Goal: Information Seeking & Learning: Learn about a topic

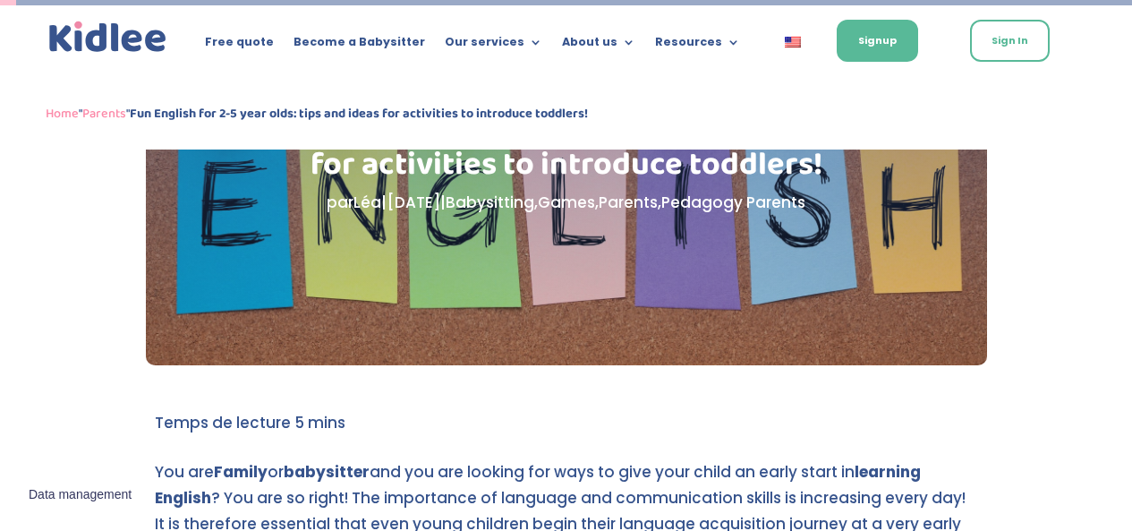
scroll to position [59, 0]
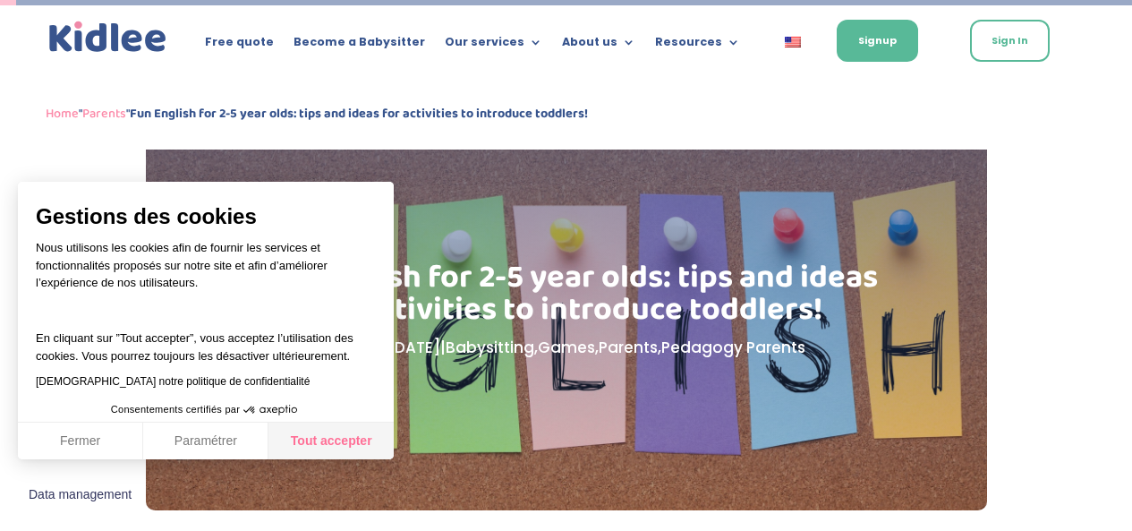
click at [352, 438] on button "Tout accepter" at bounding box center [330, 441] width 125 height 38
checkbox input "true"
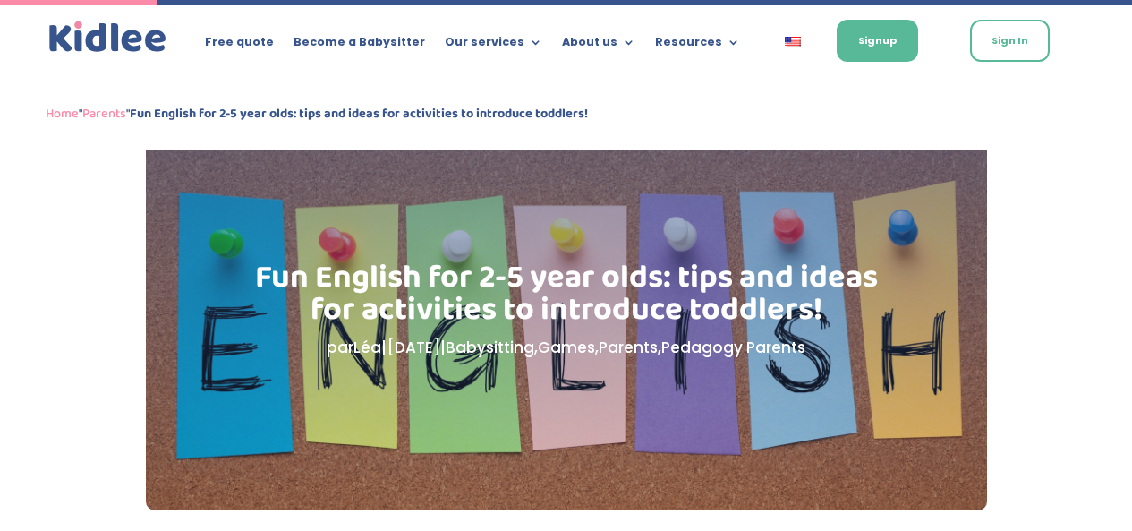
scroll to position [566, 0]
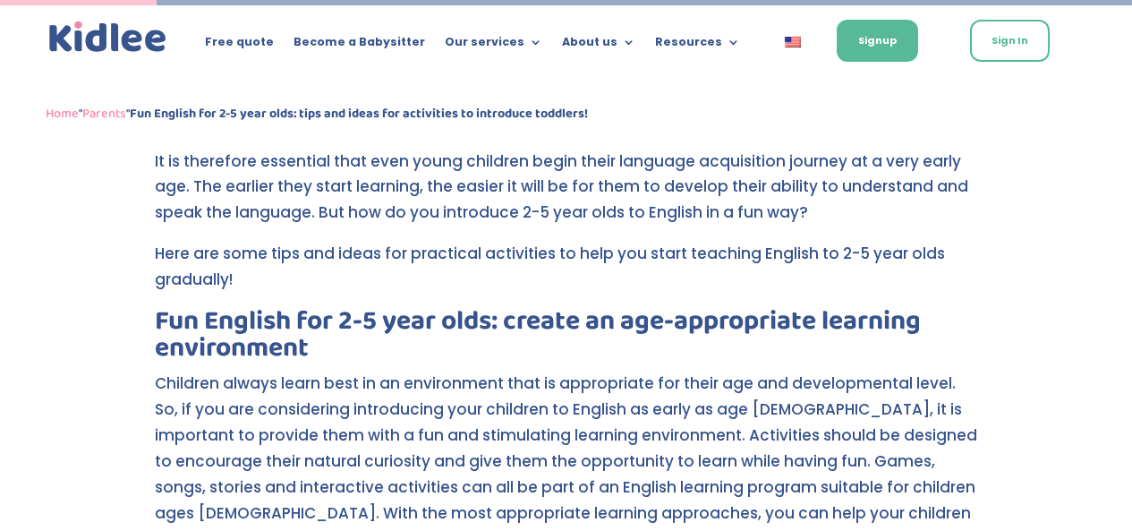
drag, startPoint x: 584, startPoint y: 327, endPoint x: 605, endPoint y: 369, distance: 46.8
click at [605, 369] on h2 "Fun English for 2-5 year olds: create an age-appropriate learning environment" at bounding box center [566, 339] width 823 height 63
click at [591, 466] on p "Children always learn best in an environment that is appropriate for their age …" at bounding box center [566, 468] width 823 height 196
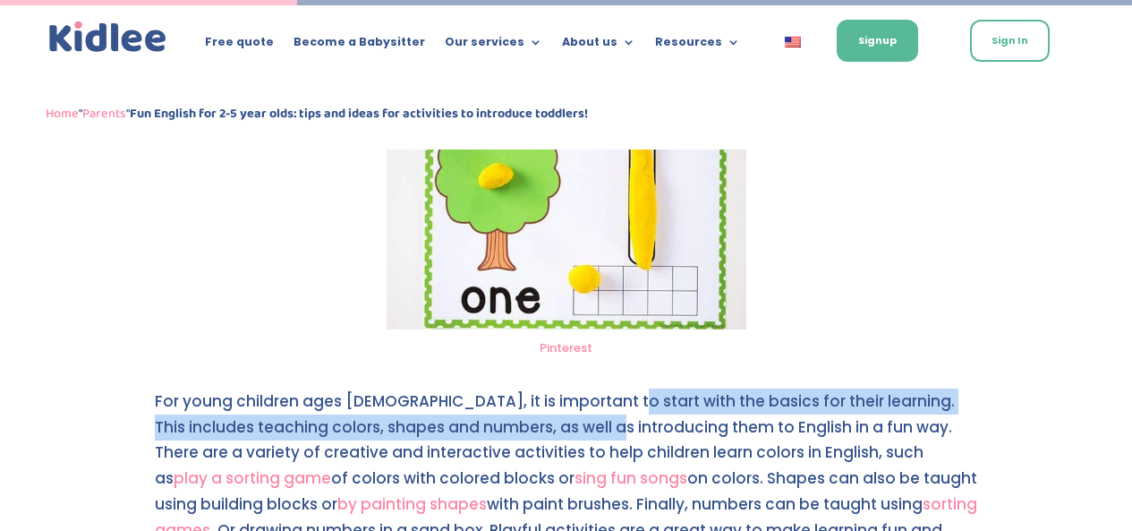
drag, startPoint x: 594, startPoint y: 385, endPoint x: 607, endPoint y: 398, distance: 18.4
click at [607, 398] on p "For young children ages [DEMOGRAPHIC_DATA], it is important to start with the b…" at bounding box center [566, 486] width 823 height 196
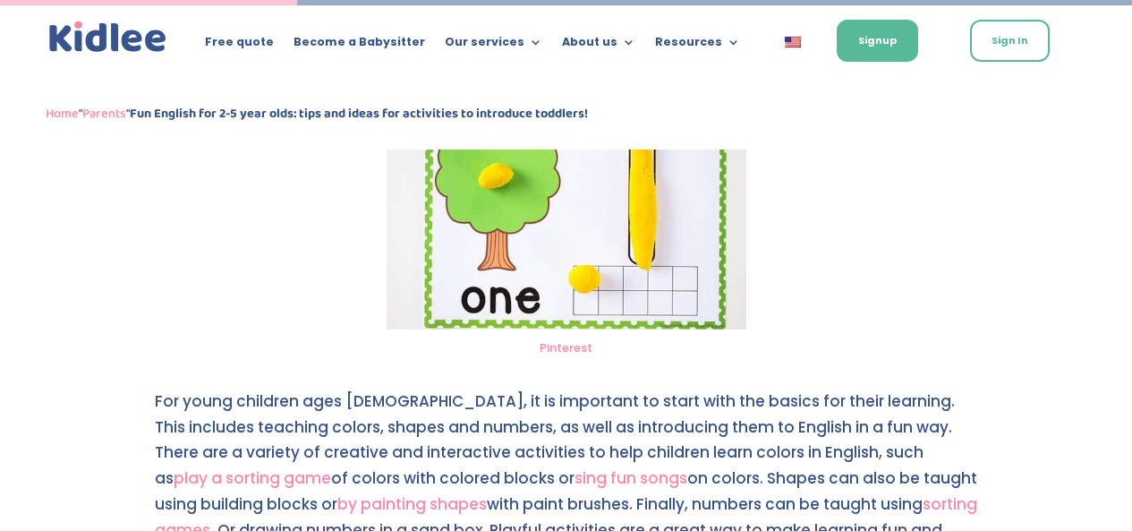
click at [618, 435] on p "For young children ages [DEMOGRAPHIC_DATA], it is important to start with the b…" at bounding box center [566, 486] width 823 height 196
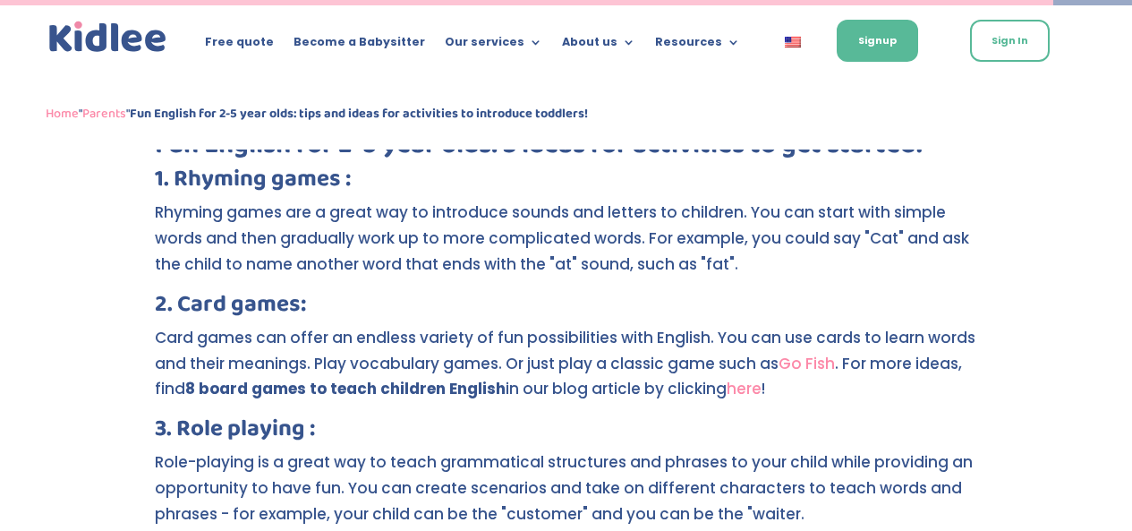
scroll to position [3810, 0]
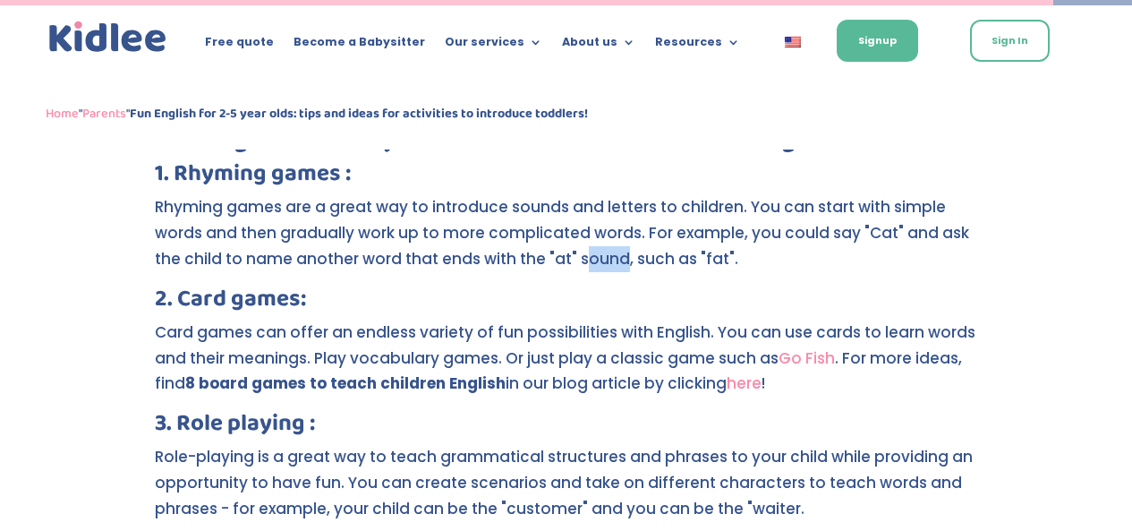
drag, startPoint x: 591, startPoint y: 227, endPoint x: 618, endPoint y: 250, distance: 35.6
click at [618, 250] on p "Rhyming games are a great way to introduce sounds and letters to children. You …" at bounding box center [566, 240] width 823 height 93
click at [616, 252] on p "Rhyming games are a great way to introduce sounds and letters to children. You …" at bounding box center [566, 240] width 823 height 93
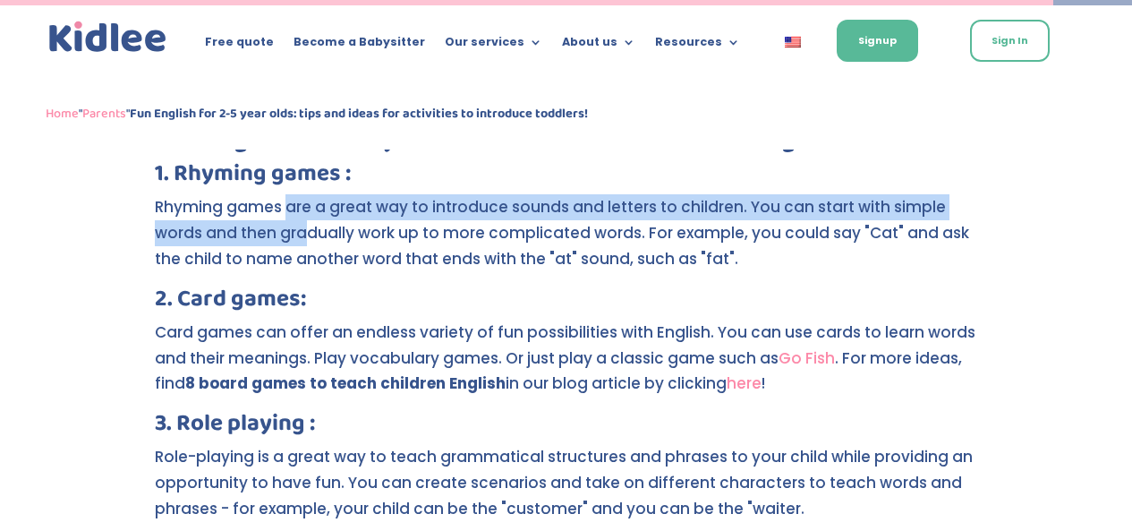
drag, startPoint x: 283, startPoint y: 190, endPoint x: 306, endPoint y: 218, distance: 36.9
click at [306, 218] on p "Rhyming games are a great way to introduce sounds and letters to children. You …" at bounding box center [566, 240] width 823 height 93
click at [659, 194] on p "Rhyming games are a great way to introduce sounds and letters to children. You …" at bounding box center [566, 240] width 823 height 93
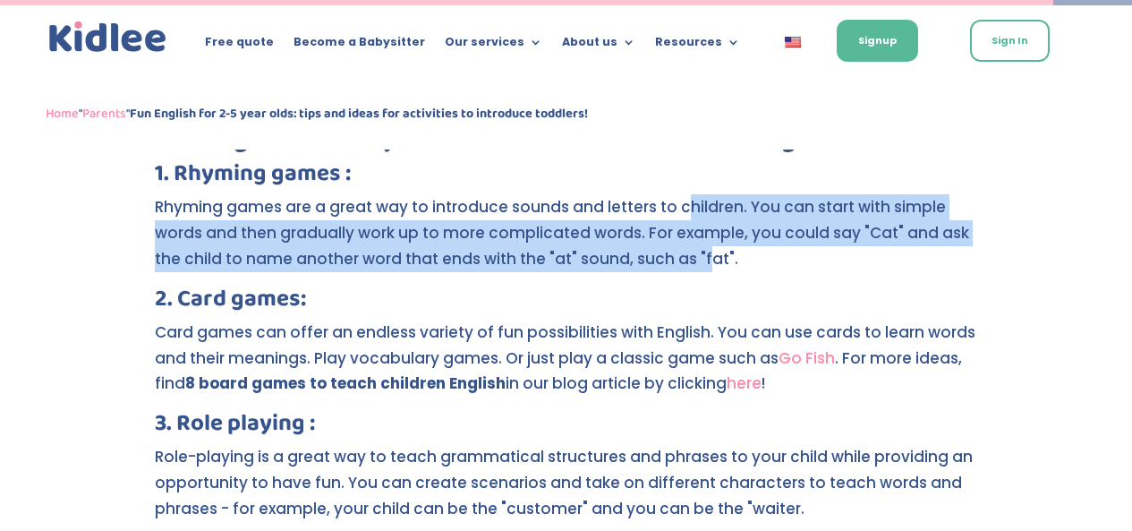
drag, startPoint x: 683, startPoint y: 180, endPoint x: 702, endPoint y: 234, distance: 57.2
click at [702, 234] on p "Rhyming games are a great way to introduce sounds and letters to children. You …" at bounding box center [566, 240] width 823 height 93
click at [372, 205] on p "Rhyming games are a great way to introduce sounds and letters to children. You …" at bounding box center [566, 240] width 823 height 93
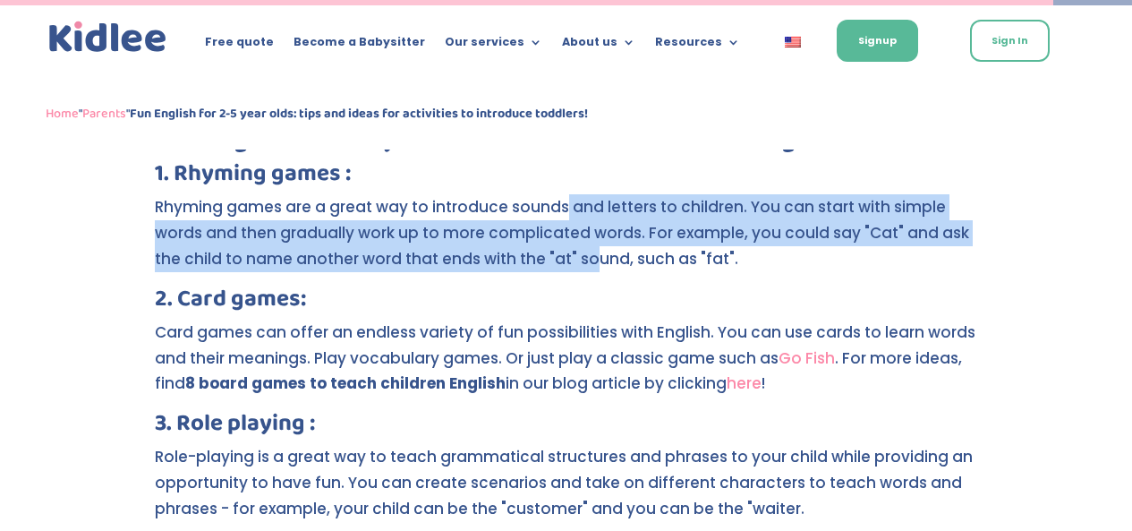
drag, startPoint x: 559, startPoint y: 193, endPoint x: 588, endPoint y: 243, distance: 57.7
click at [588, 243] on p "Rhyming games are a great way to introduce sounds and letters to children. You …" at bounding box center [566, 240] width 823 height 93
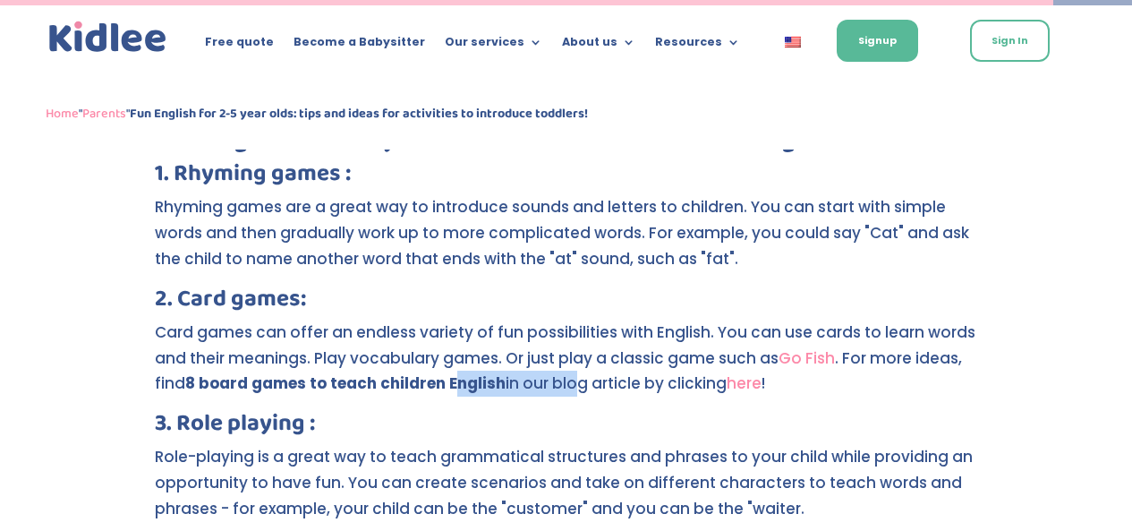
drag, startPoint x: 502, startPoint y: 353, endPoint x: 573, endPoint y: 361, distance: 71.1
click at [573, 361] on p "Card games can offer an endless variety of fun possibilities with English. You …" at bounding box center [566, 365] width 823 height 93
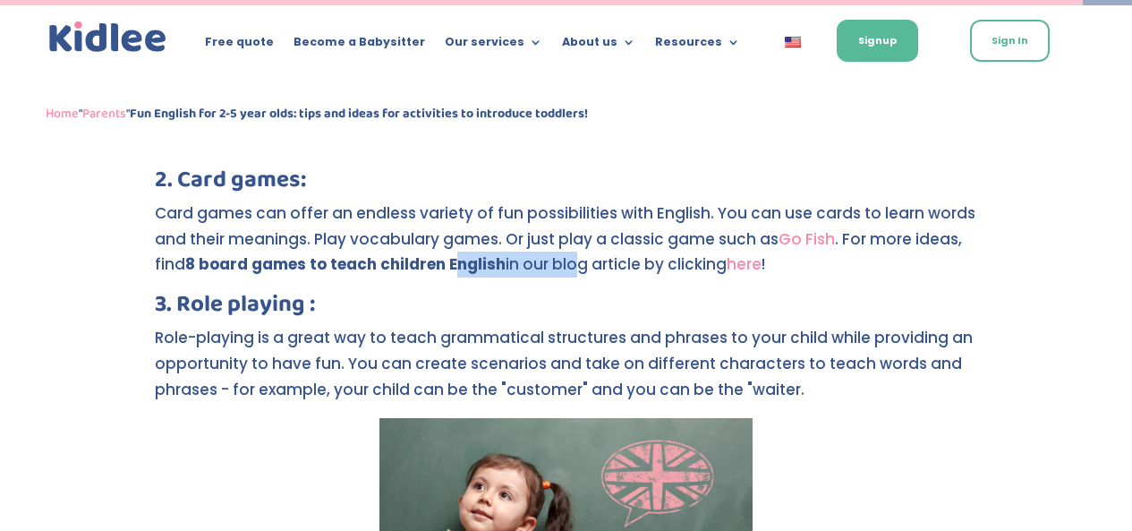
scroll to position [3880, 0]
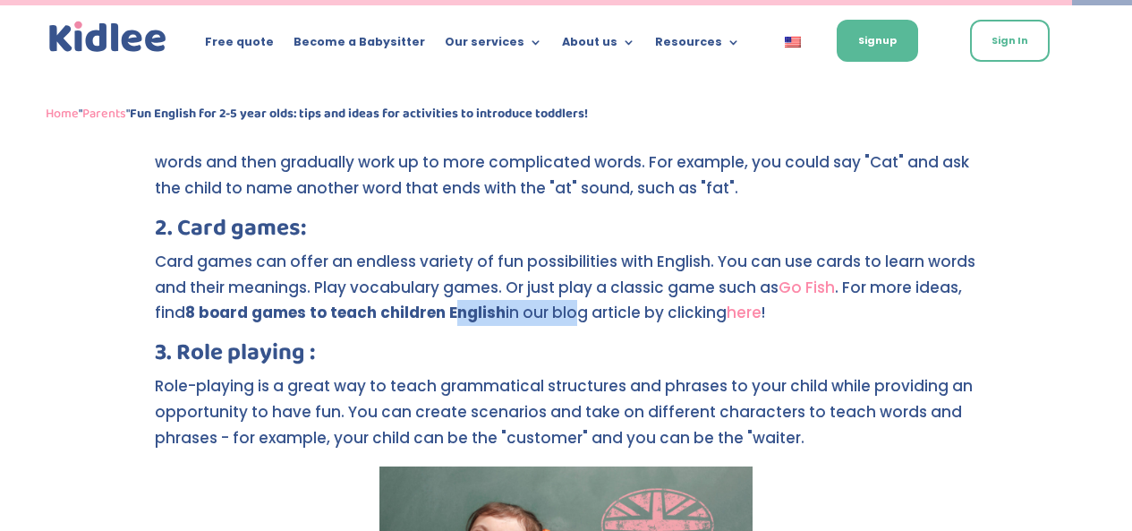
click at [753, 302] on link "here" at bounding box center [744, 312] width 35 height 21
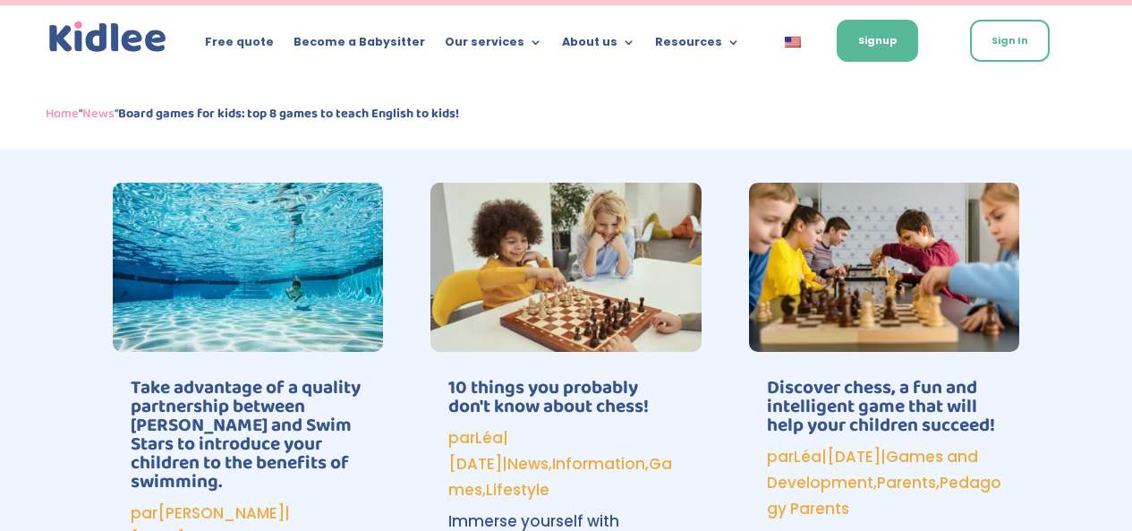
scroll to position [3403, 0]
